Goal: Task Accomplishment & Management: Manage account settings

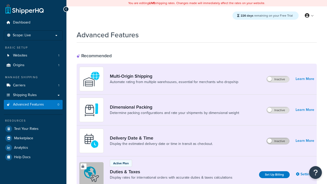
click at [278, 138] on label "Inactive" at bounding box center [277, 141] width 22 height 6
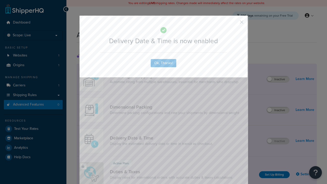
scroll to position [49, 0]
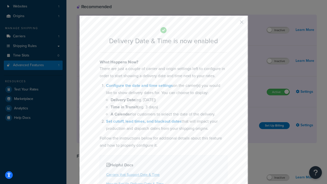
click at [234, 23] on button "button" at bounding box center [233, 23] width 1 height 1
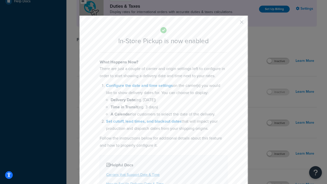
click at [234, 23] on button "button" at bounding box center [233, 23] width 1 height 1
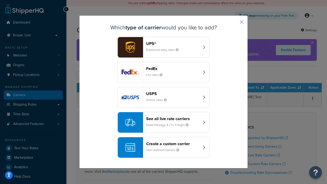
click at [163, 147] on div "Create a custom carrier User-defined Carriers" at bounding box center [172, 147] width 53 height 12
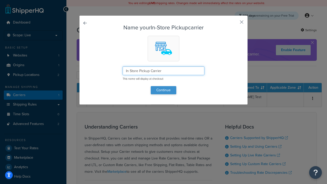
type input "In Store Pickup Carrier"
click at [163, 90] on button "Continue" at bounding box center [164, 90] width 26 height 8
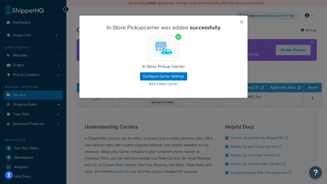
click at [234, 24] on button "button" at bounding box center [233, 23] width 1 height 1
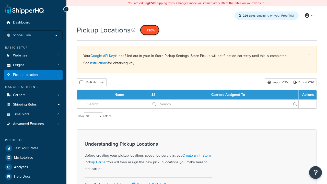
click at [150, 30] on span "+ New" at bounding box center [149, 30] width 11 height 6
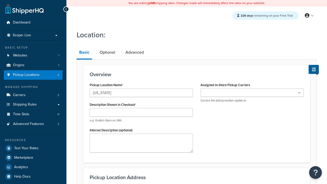
type input "California"
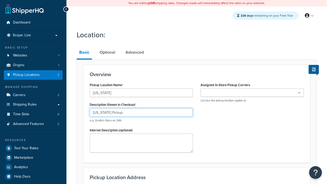
type input "California Pickup"
click at [252, 93] on ul at bounding box center [251, 92] width 103 height 8
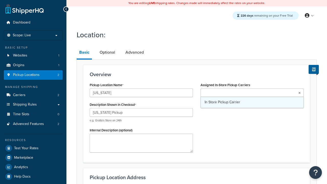
type input "3385 Michelson Drive"
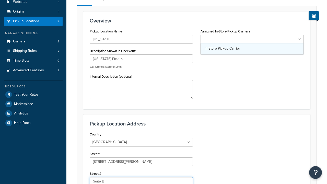
type input "Suite B"
type input "Irvine"
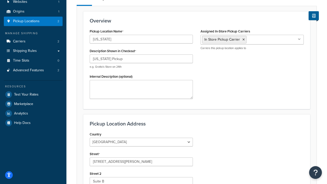
select select "5"
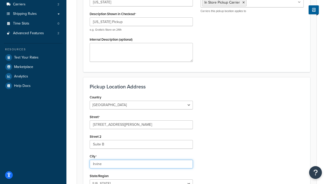
type input "Irvine"
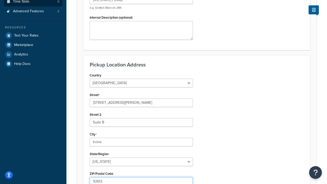
type input "92612"
click at [33, 6] on link "Time Slots 0" at bounding box center [33, 1] width 59 height 9
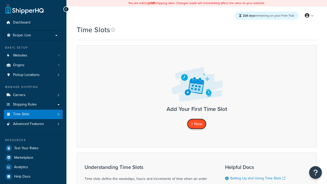
click at [196, 124] on span "+ New" at bounding box center [196, 124] width 11 height 6
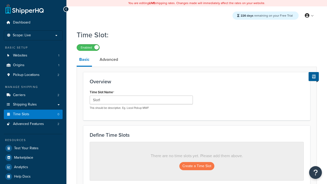
type input "Slot1"
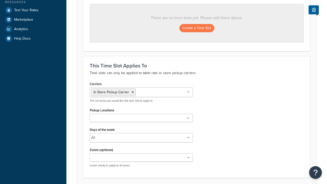
click at [141, 118] on ul at bounding box center [141, 118] width 103 height 8
click at [196, 28] on button "Create a Time Slot" at bounding box center [196, 28] width 35 height 8
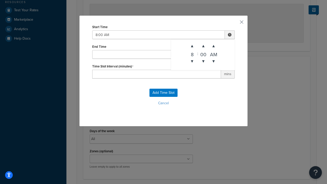
type input "8:00 AM"
type input "12:00 PM"
type input "60"
click at [163, 93] on button "Add Time Slot" at bounding box center [163, 93] width 28 height 8
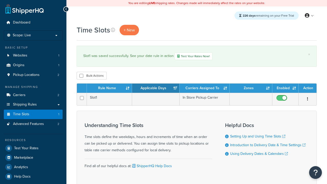
click at [109, 89] on th "Rule Name" at bounding box center [109, 87] width 45 height 9
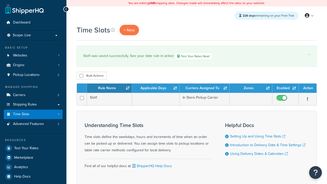
click at [109, 89] on th "Rule Name" at bounding box center [109, 87] width 45 height 9
click at [156, 89] on th "Applicable Days" at bounding box center [155, 87] width 47 height 9
click at [204, 89] on th "Carriers Assigned To" at bounding box center [204, 87] width 50 height 9
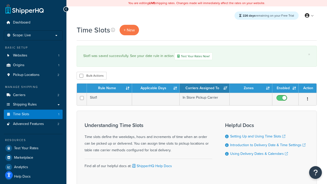
click at [204, 89] on th "Carriers Assigned To" at bounding box center [204, 87] width 50 height 9
click at [251, 89] on th "Zones" at bounding box center [250, 87] width 43 height 9
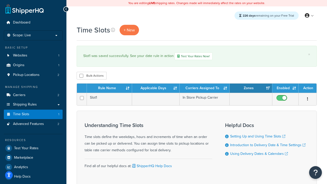
click at [285, 89] on th "Enabled" at bounding box center [285, 87] width 26 height 9
click at [307, 89] on th "Action" at bounding box center [307, 87] width 18 height 9
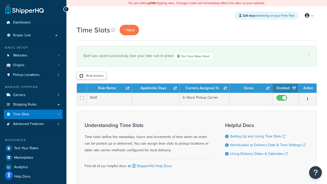
click at [81, 76] on input "checkbox" at bounding box center [81, 76] width 4 height 4
checkbox input "true"
click at [0, 0] on button "Delete" at bounding box center [0, 0] width 0 height 0
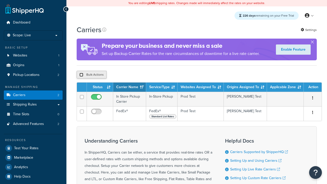
click at [81, 75] on input "checkbox" at bounding box center [81, 75] width 4 height 4
checkbox input "true"
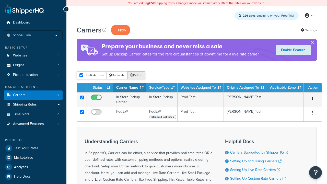
click at [137, 75] on button "Delete" at bounding box center [136, 75] width 18 height 8
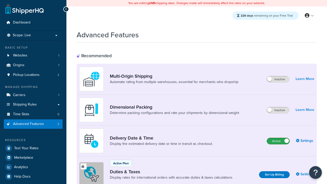
click at [278, 141] on label "Active" at bounding box center [278, 141] width 22 height 6
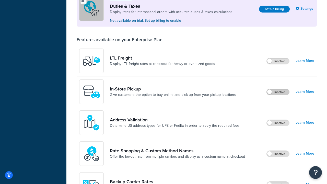
scroll to position [156, 0]
